Goal: Task Accomplishment & Management: Use online tool/utility

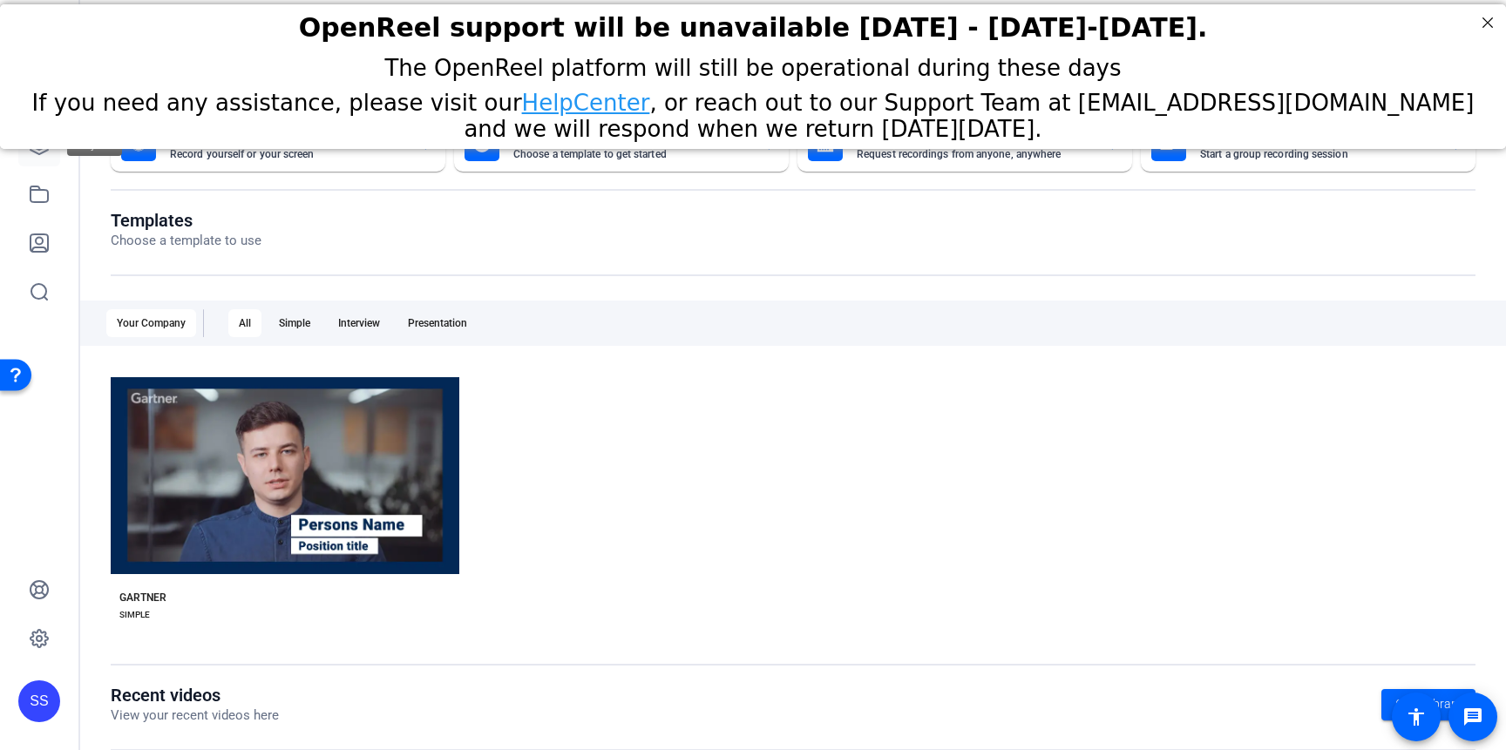
click at [39, 153] on icon at bounding box center [38, 145] width 17 height 17
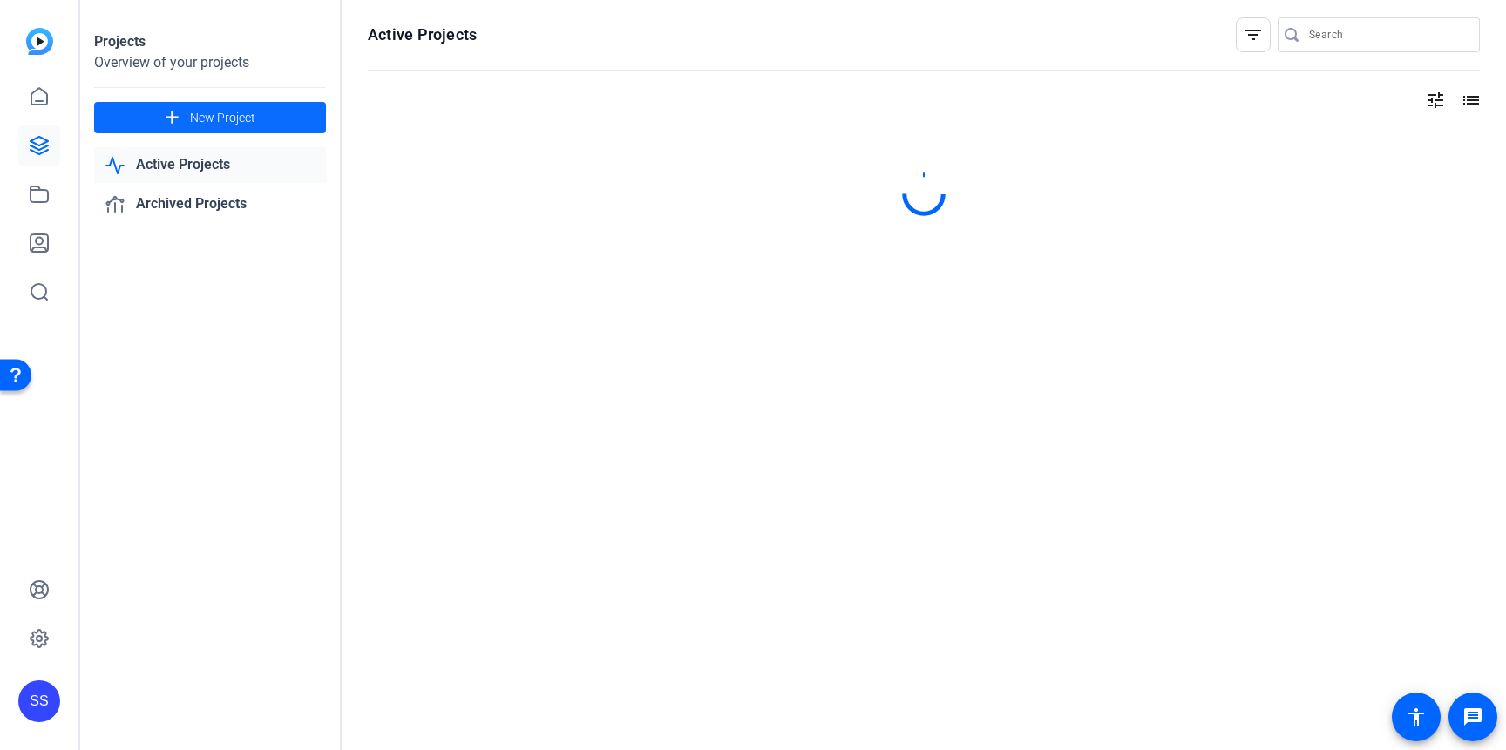
click at [177, 128] on mat-icon "add" at bounding box center [172, 118] width 22 height 22
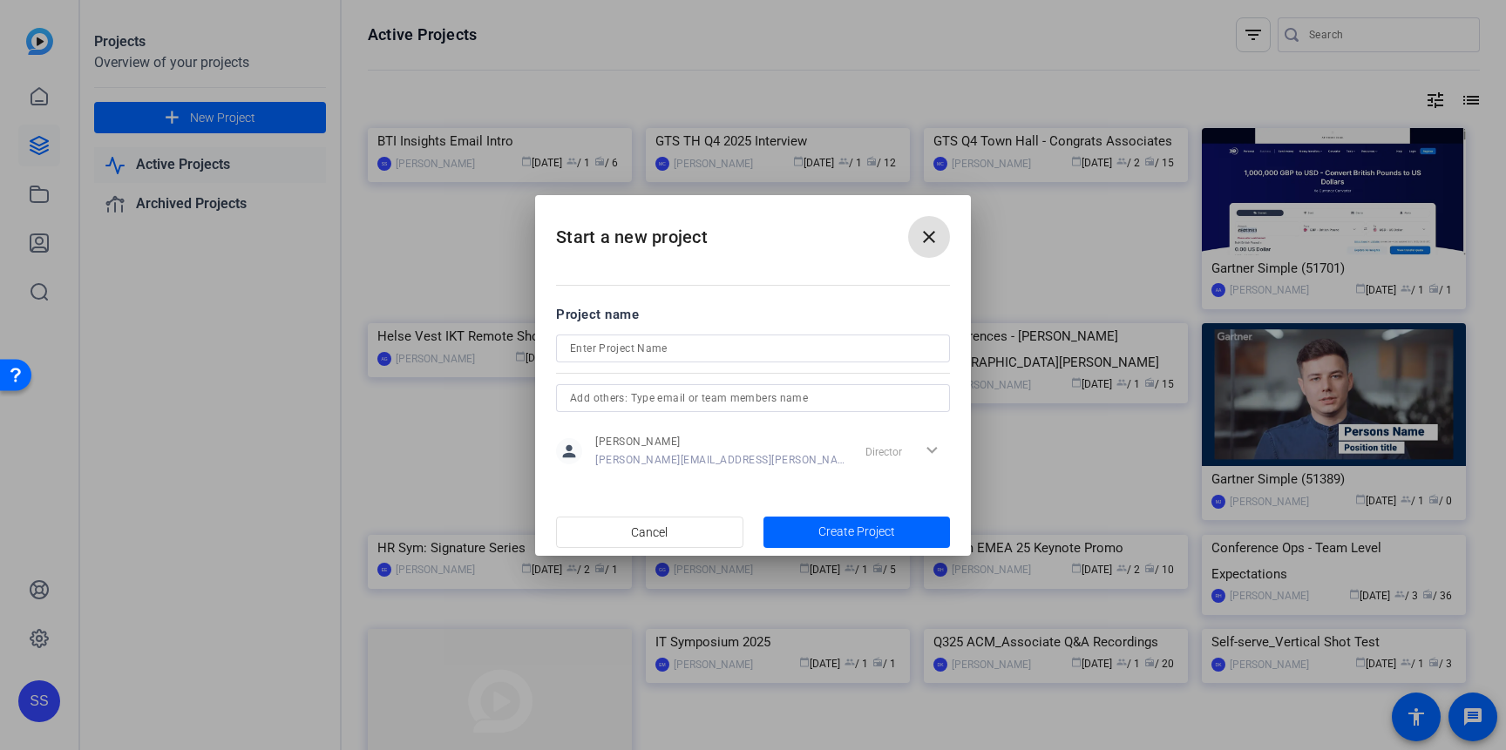
click at [641, 357] on input at bounding box center [753, 348] width 366 height 21
type input "Veterans at Gartner ERG Video"
click at [851, 534] on span "Create Project" at bounding box center [856, 532] width 77 height 18
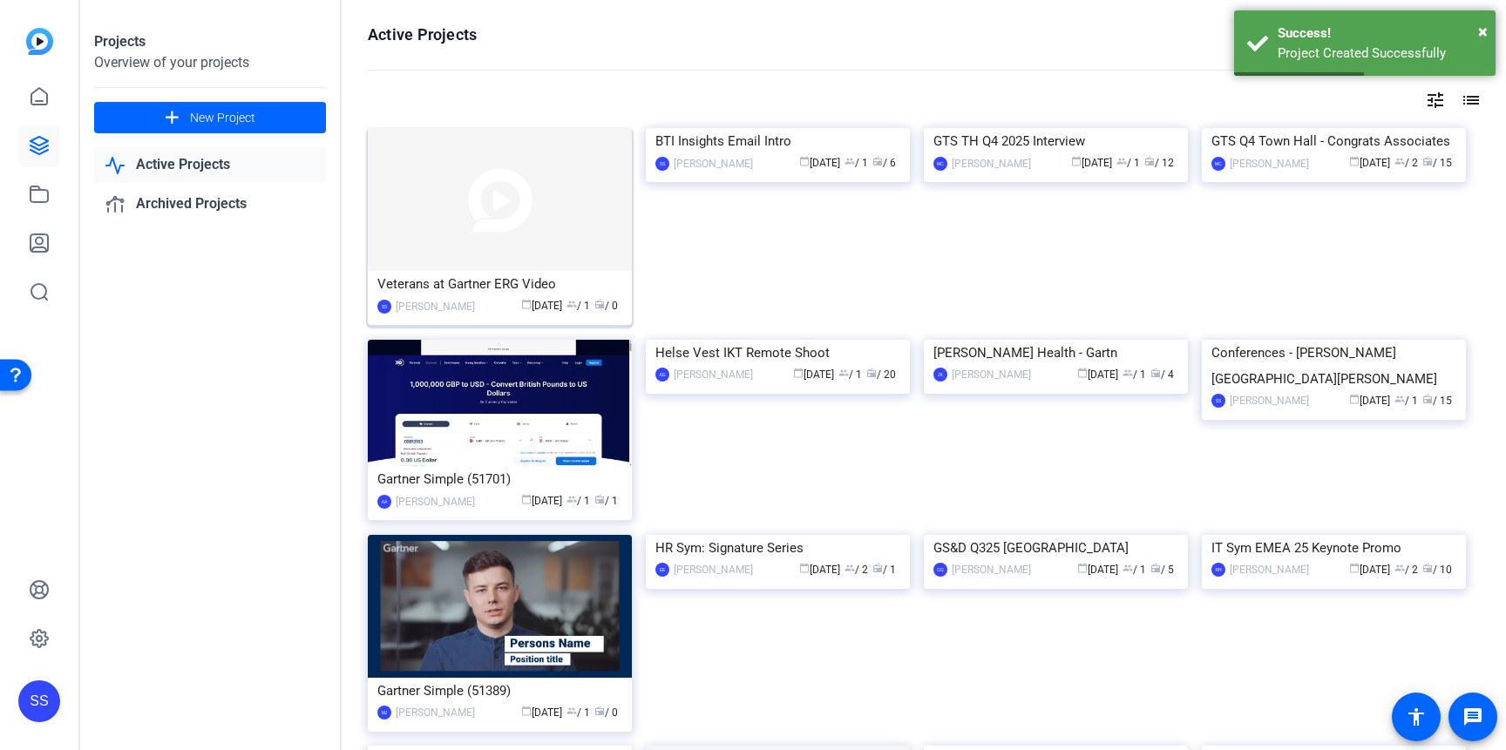
click at [541, 237] on img at bounding box center [500, 199] width 264 height 143
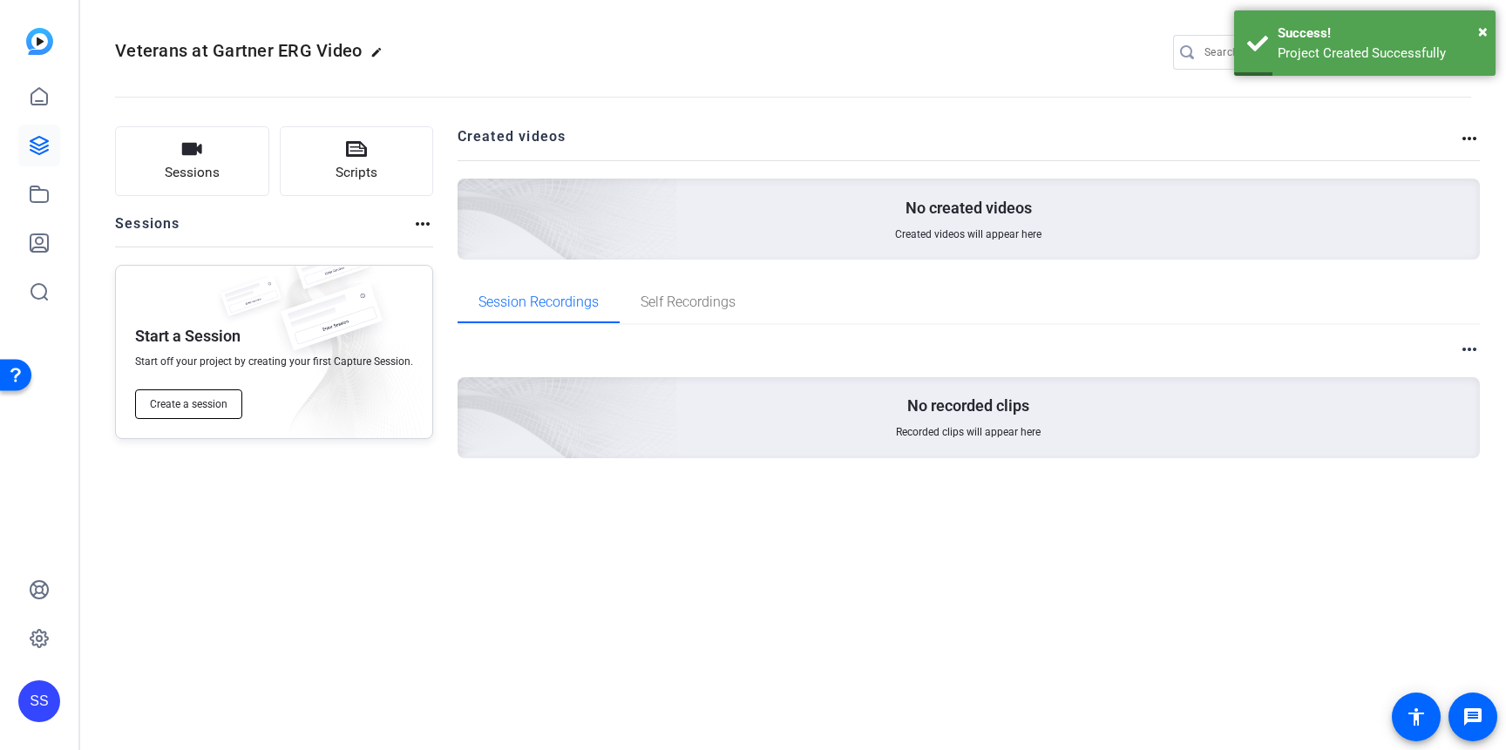
click at [209, 399] on span "Create a session" at bounding box center [189, 404] width 78 height 14
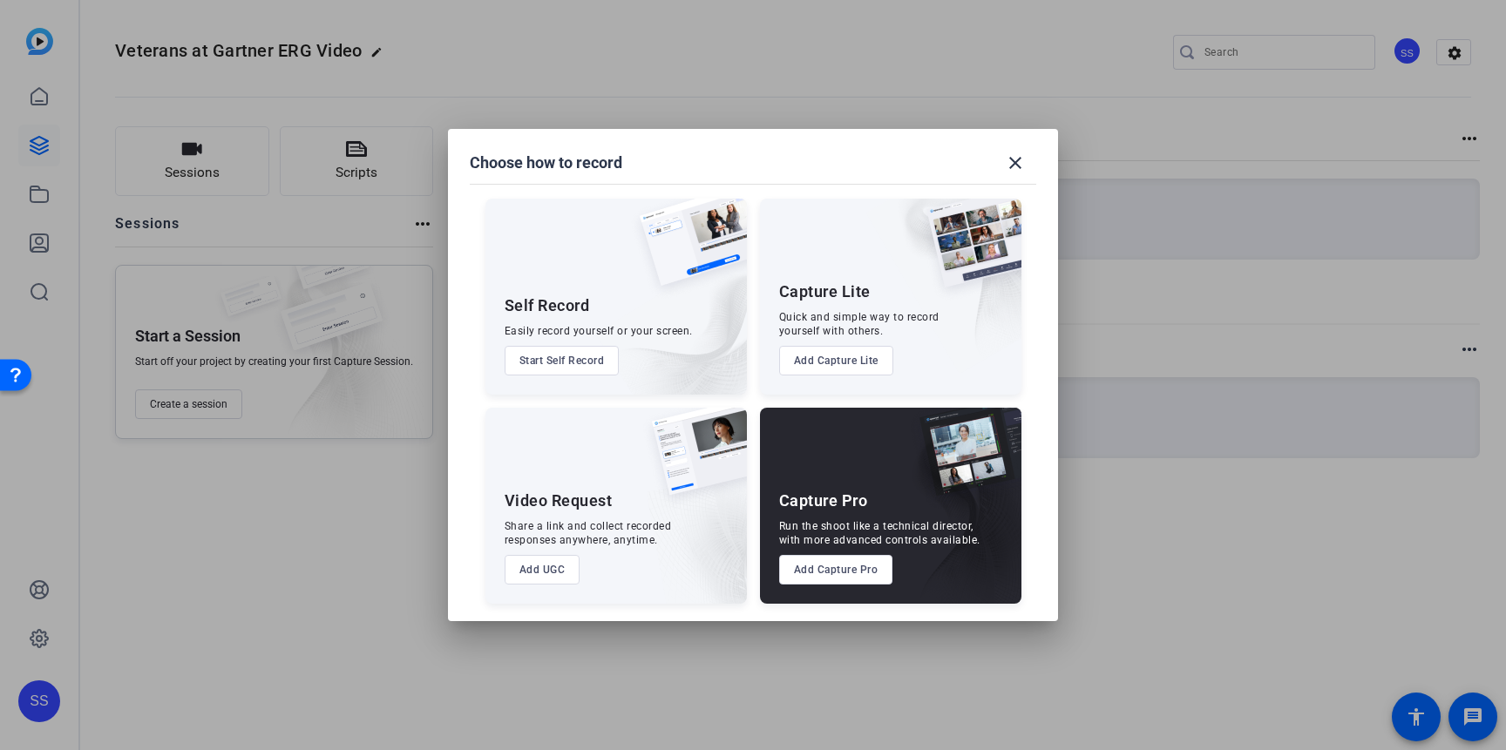
click at [816, 571] on button "Add Capture Pro" at bounding box center [836, 570] width 114 height 30
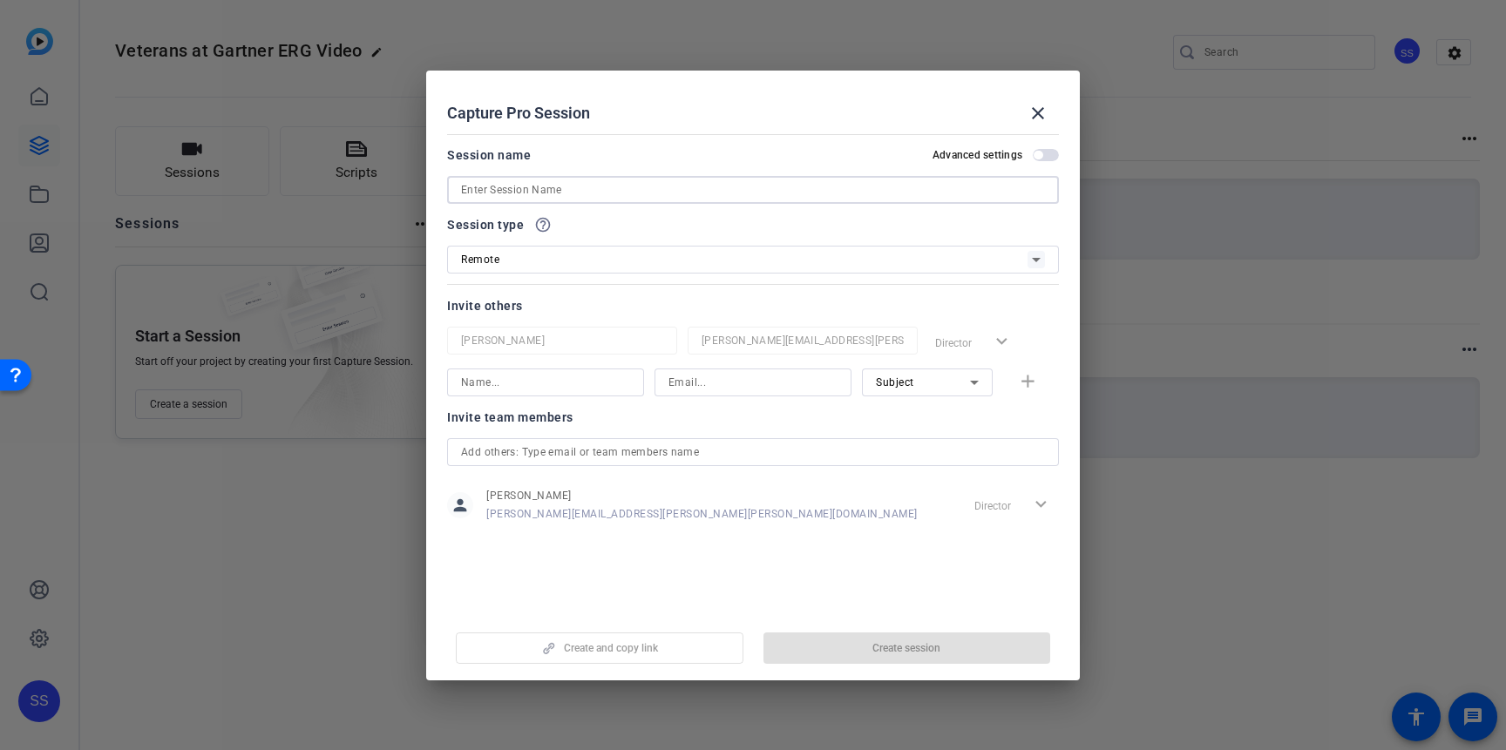
click at [619, 190] on input at bounding box center [753, 189] width 584 height 21
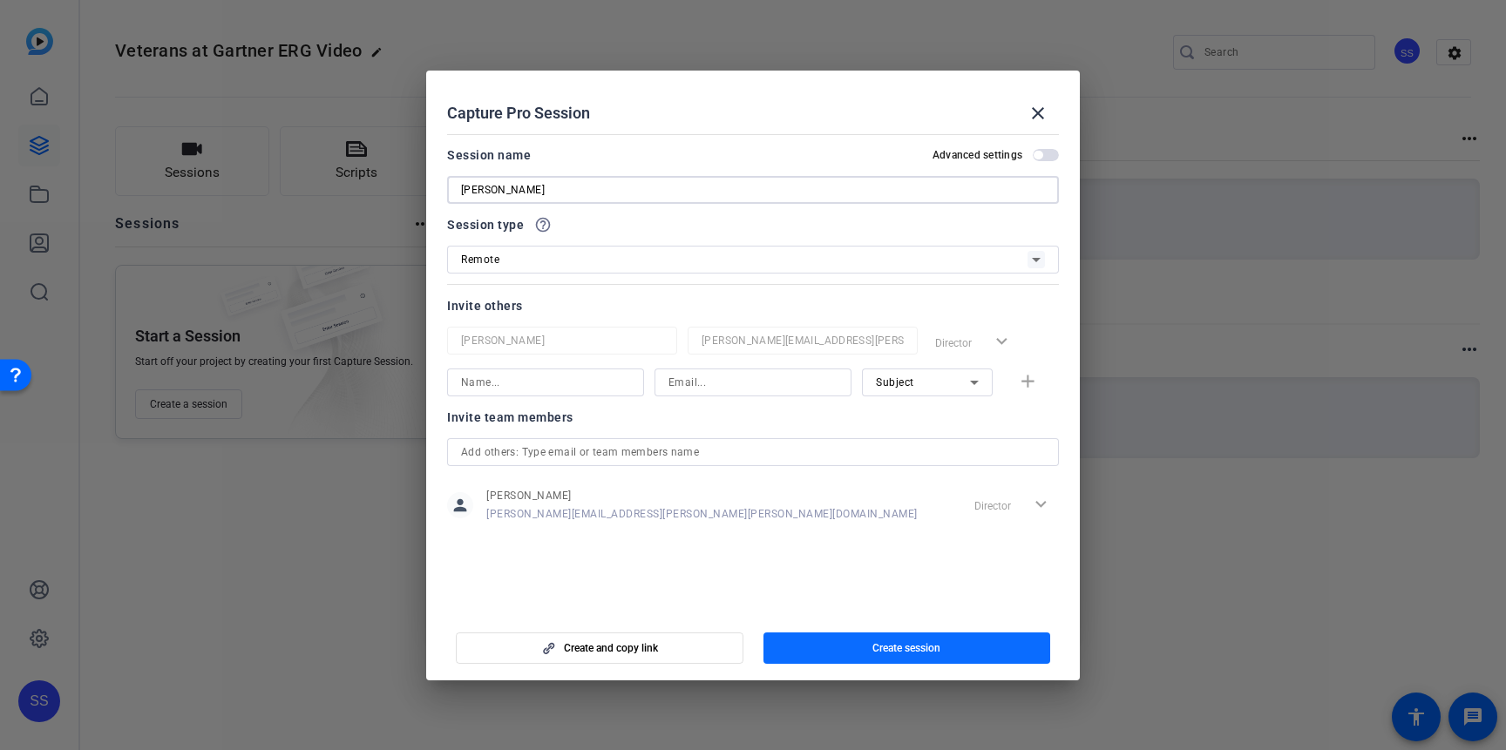
type input "[PERSON_NAME]"
click at [888, 643] on span "Create session" at bounding box center [906, 648] width 68 height 14
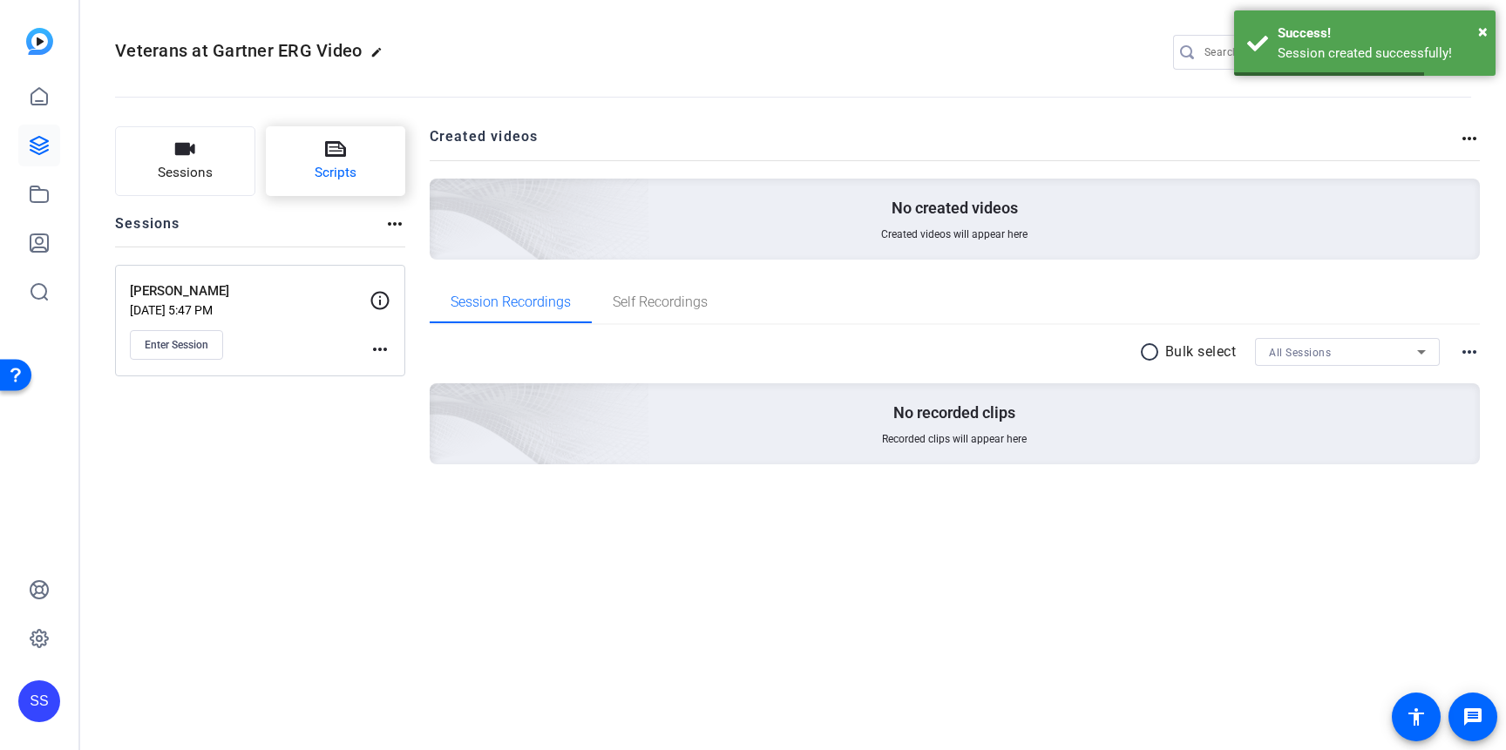
click at [360, 169] on button "Scripts" at bounding box center [336, 161] width 140 height 70
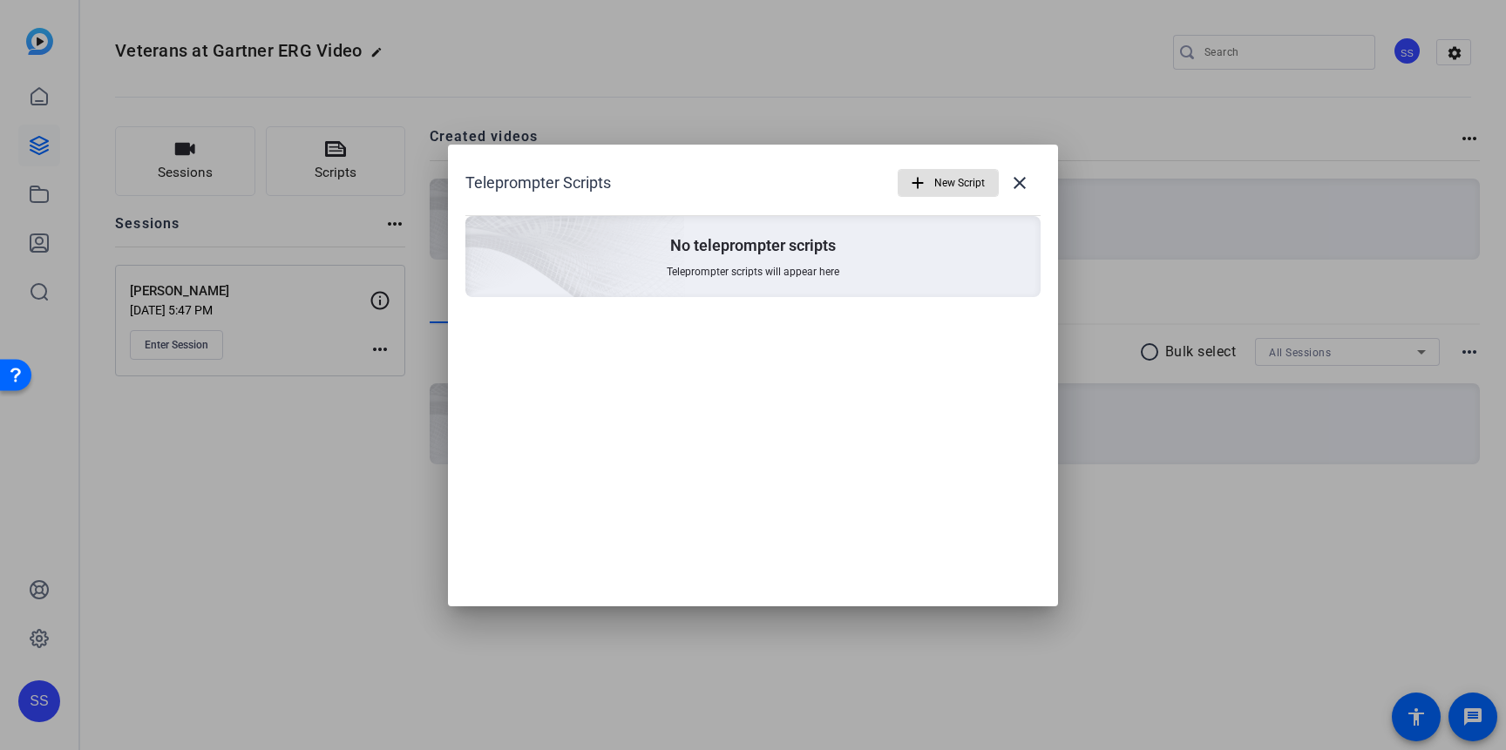
click at [955, 183] on span "New Script" at bounding box center [959, 182] width 51 height 33
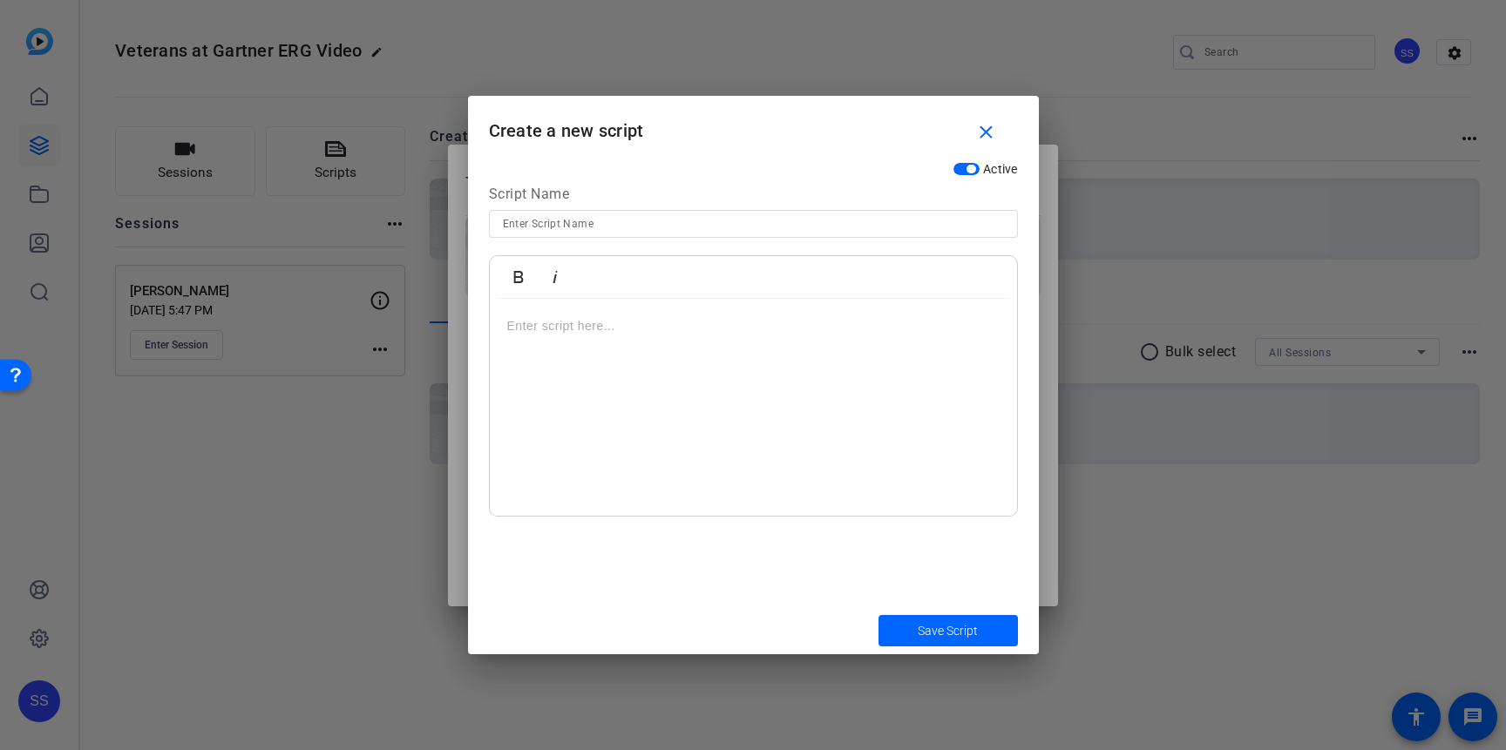
click at [750, 224] on input at bounding box center [753, 223] width 501 height 21
type input "[PERSON_NAME] Script"
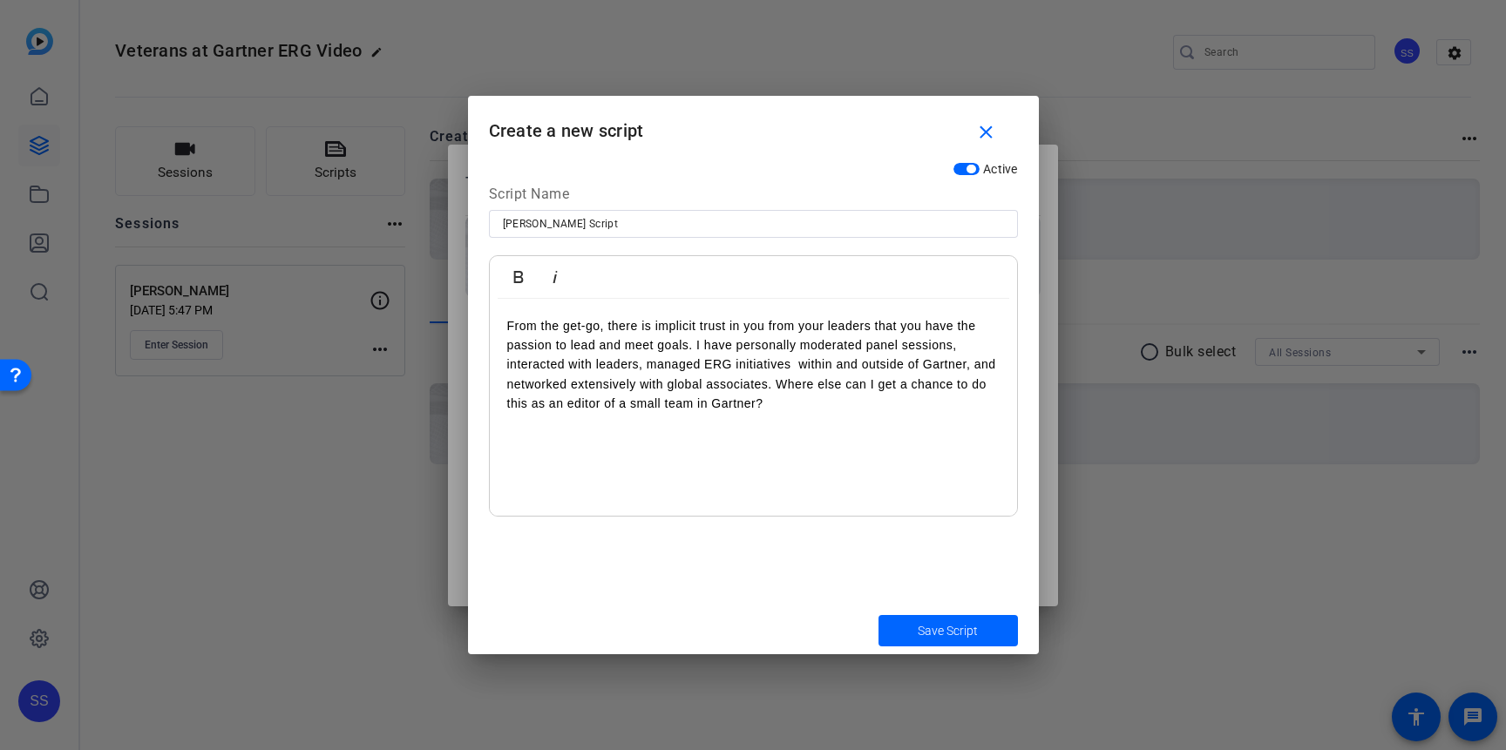
click at [800, 357] on p "From the get-go, there is implicit trust in you from your leaders that you have…" at bounding box center [753, 365] width 492 height 98
click at [778, 389] on p "From the get-go, there is implicit trust in you from your leaders that you have…" at bounding box center [753, 365] width 492 height 98
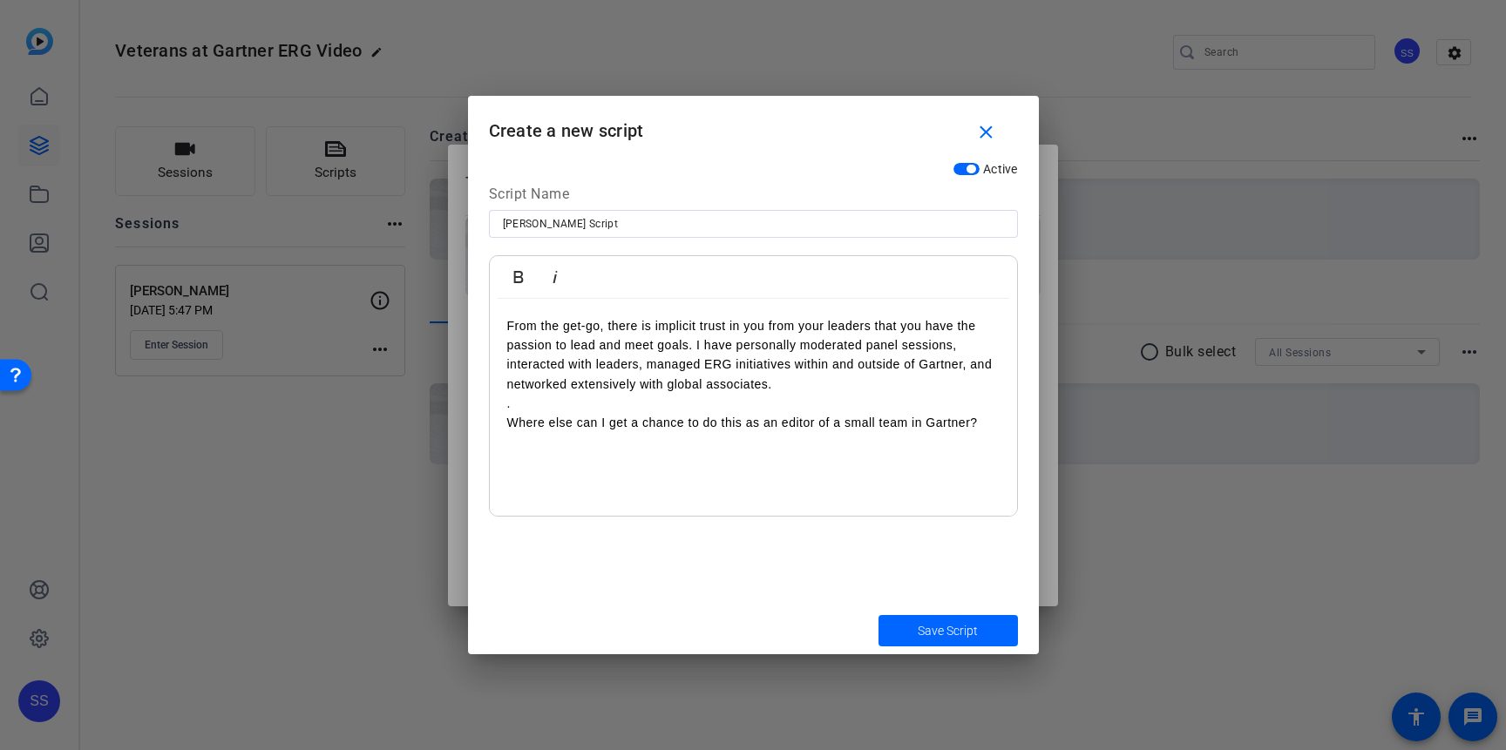
click at [1002, 423] on div "From the get-go, there is implicit trust in you from your leaders that you have…" at bounding box center [753, 408] width 527 height 218
click at [943, 630] on span "Save Script" at bounding box center [947, 631] width 60 height 18
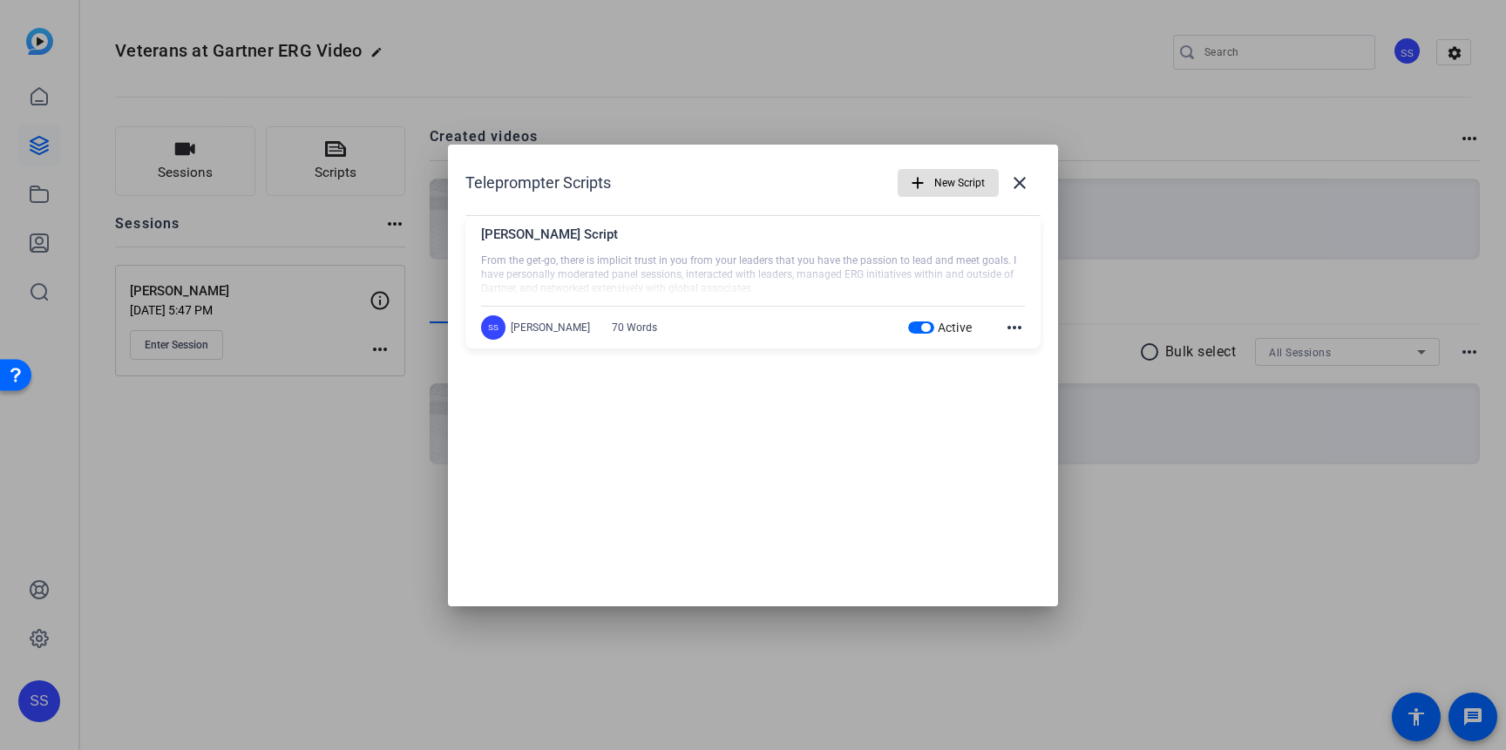
click at [1012, 328] on mat-icon "more_horiz" at bounding box center [1014, 327] width 21 height 21
click at [1021, 347] on span "Edit" at bounding box center [1053, 352] width 70 height 21
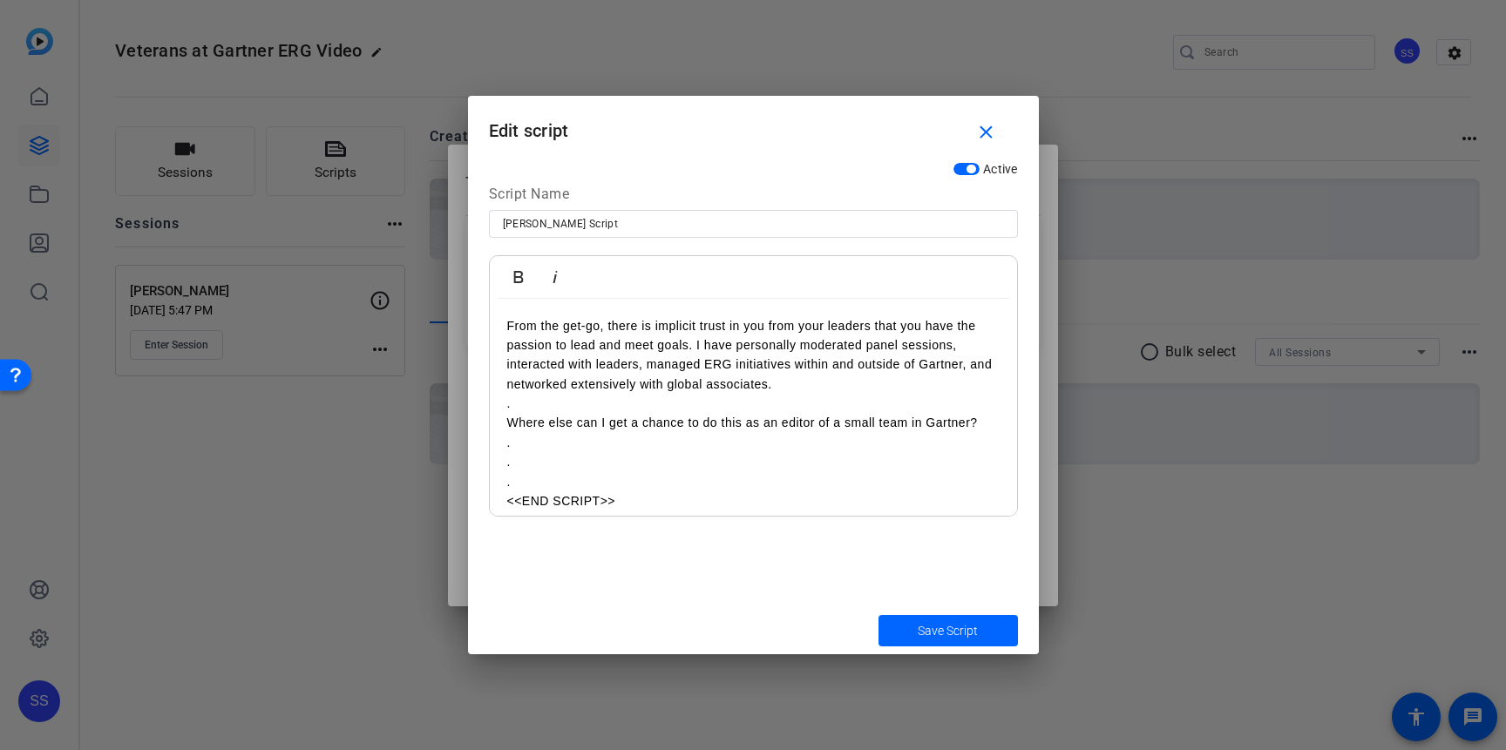
click at [578, 342] on p "From the get-go, there is implicit trust in you from your leaders that you have…" at bounding box center [753, 355] width 492 height 78
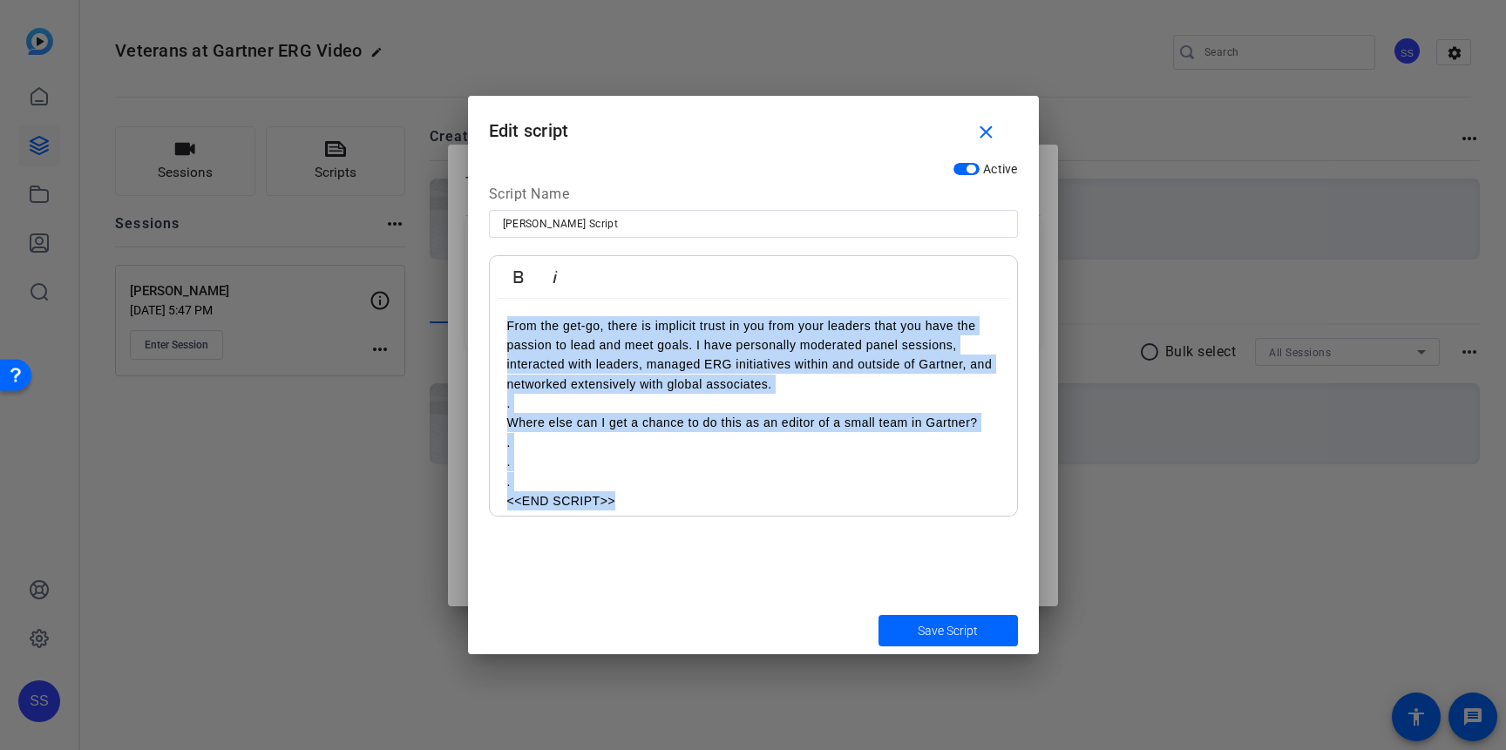
copy div "From the get-go, there is implicit trust in you from your leaders that you have…"
click at [946, 626] on span "Save Script" at bounding box center [947, 631] width 60 height 18
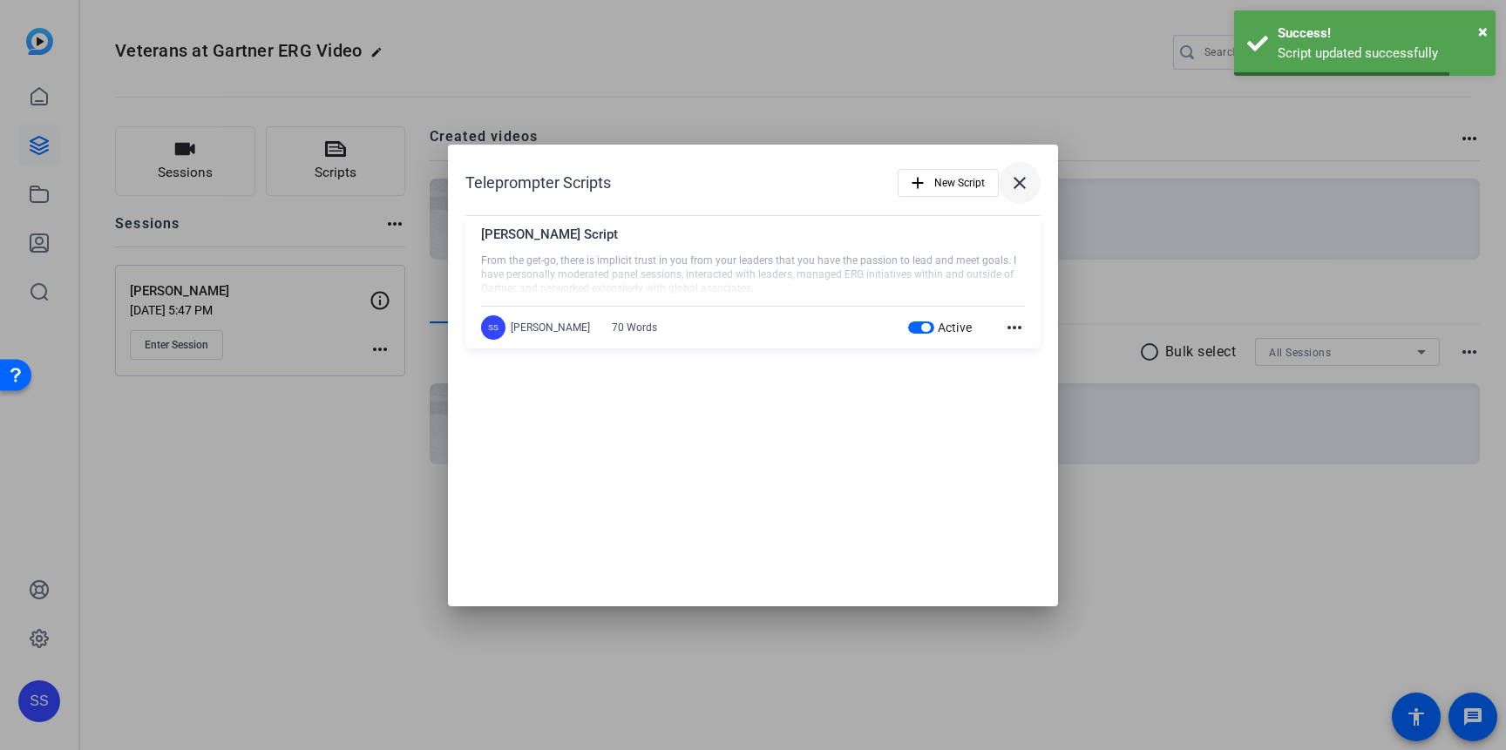
click at [1026, 182] on mat-icon "close" at bounding box center [1019, 183] width 21 height 21
